Goal: Navigation & Orientation: Find specific page/section

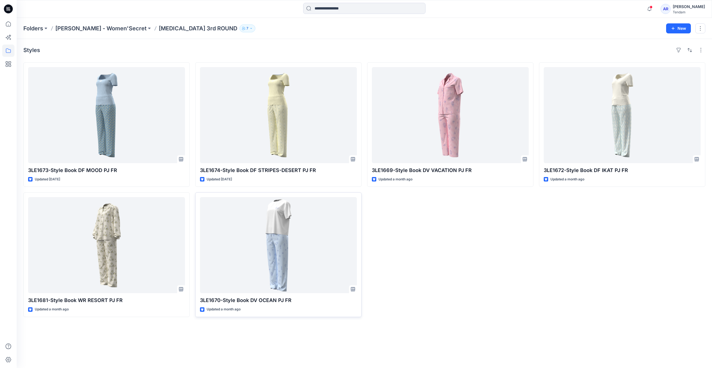
scroll to position [148, 0]
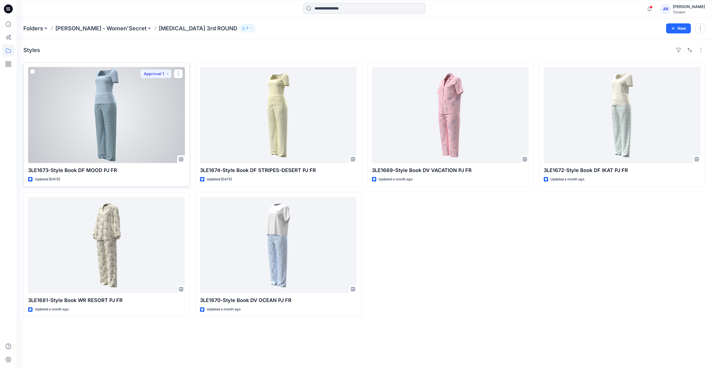
click at [128, 171] on p "3LE1673-Style Book DF MOOD PJ FR" at bounding box center [106, 170] width 157 height 8
click at [86, 108] on div at bounding box center [106, 115] width 157 height 96
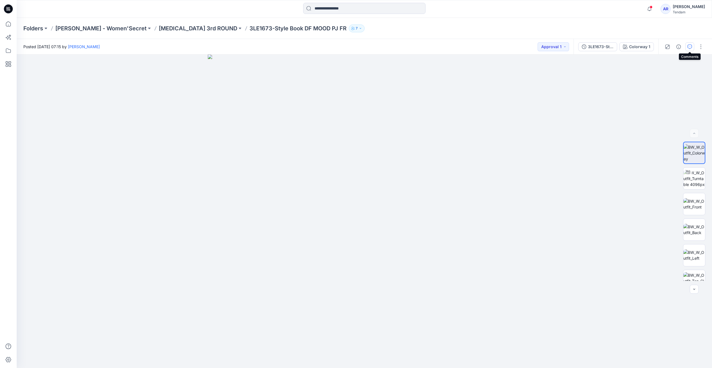
click at [688, 44] on icon "button" at bounding box center [689, 46] width 4 height 4
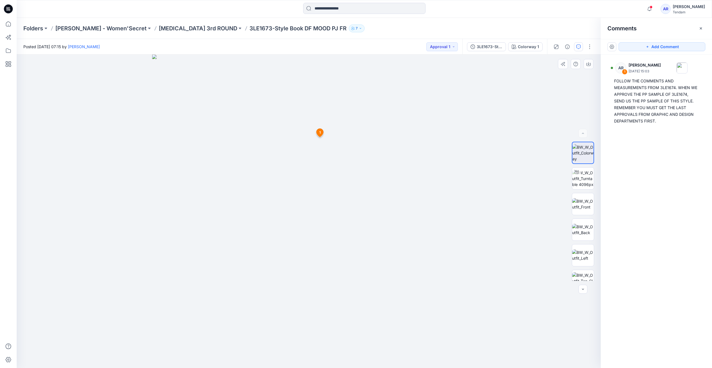
click at [569, 114] on div at bounding box center [309, 211] width 584 height 313
click at [161, 25] on p "[MEDICAL_DATA] 3rd ROUND" at bounding box center [198, 28] width 78 height 8
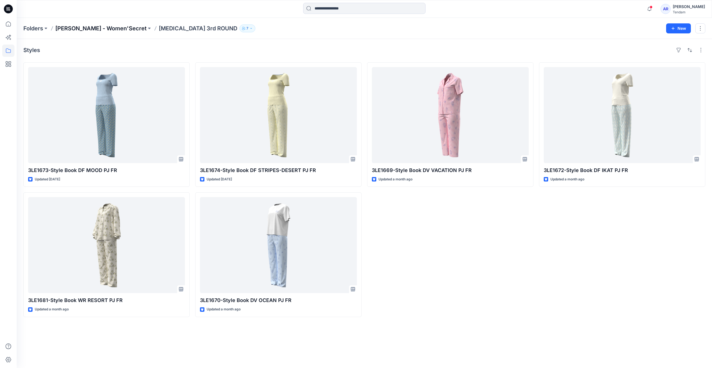
click at [100, 27] on p "[PERSON_NAME] - Women'Secret" at bounding box center [100, 28] width 91 height 8
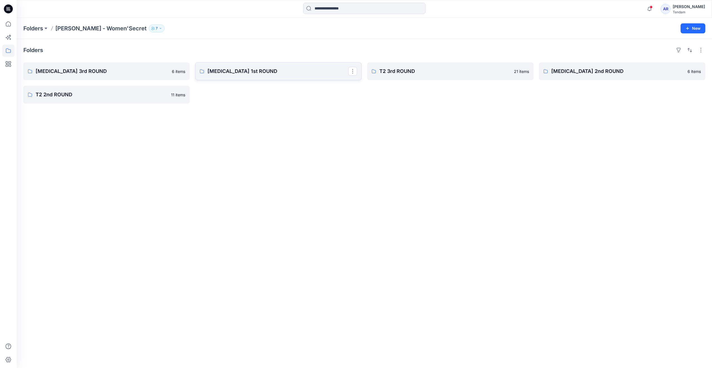
click at [253, 73] on p "[MEDICAL_DATA] 1st ROUND" at bounding box center [277, 71] width 141 height 8
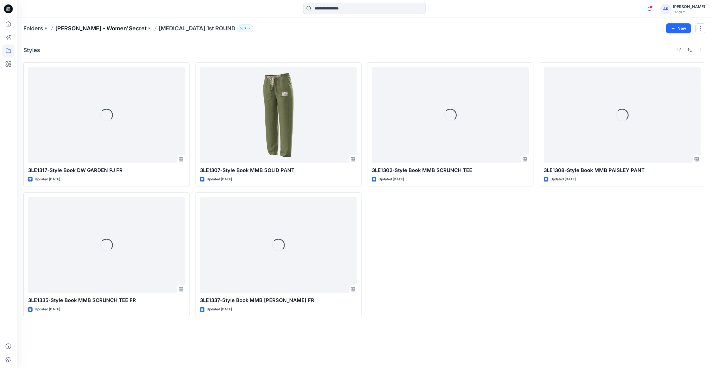
click at [96, 28] on p "[PERSON_NAME] - Women'Secret" at bounding box center [100, 28] width 91 height 8
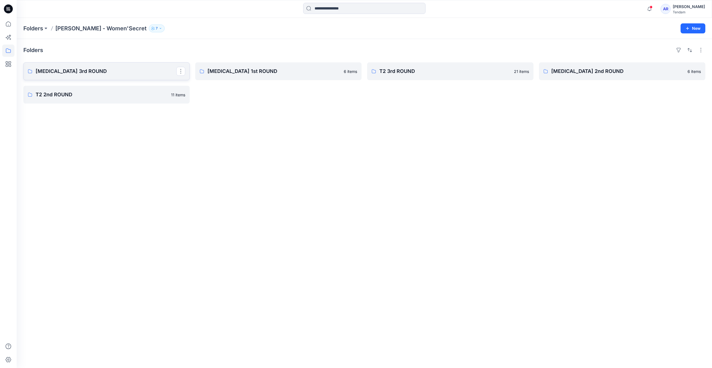
click at [59, 69] on p "[MEDICAL_DATA] 3rd ROUND" at bounding box center [106, 71] width 141 height 8
